Goal: Find specific page/section: Find specific page/section

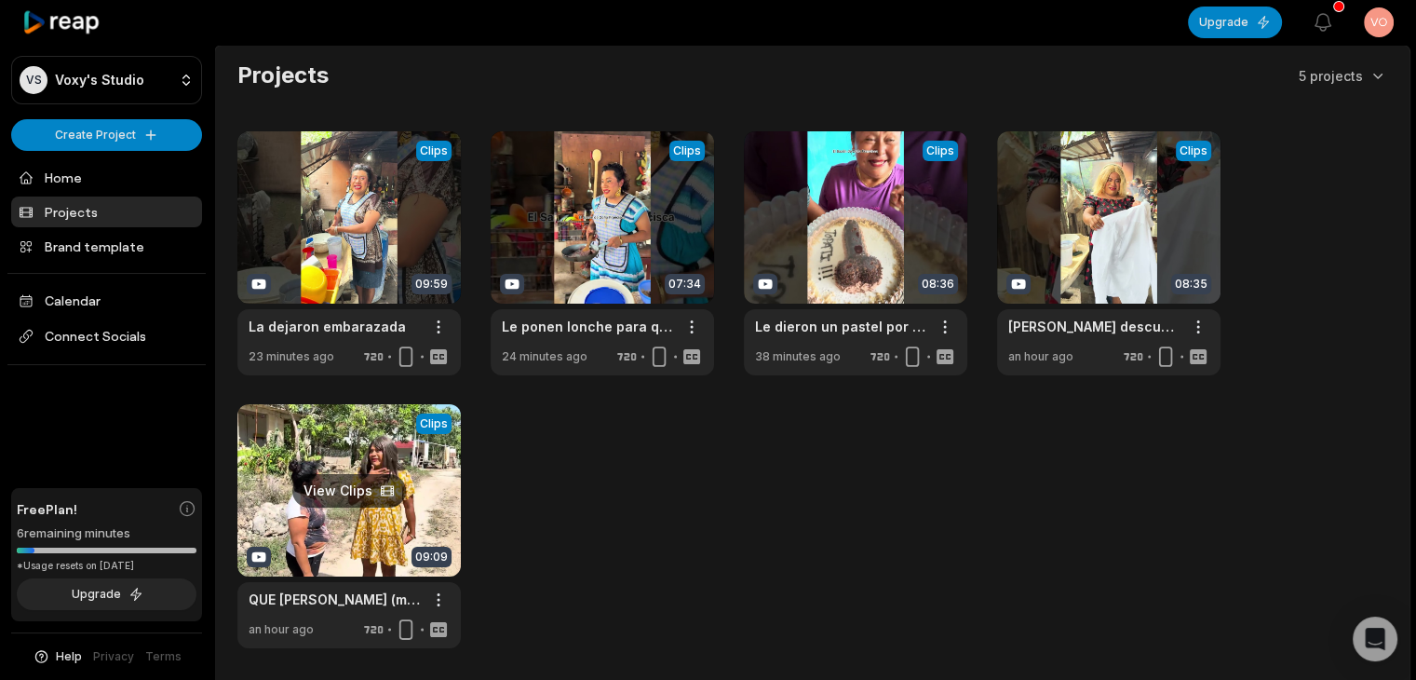
click at [365, 494] on link at bounding box center [348, 526] width 223 height 244
